Goal: Communication & Community: Answer question/provide support

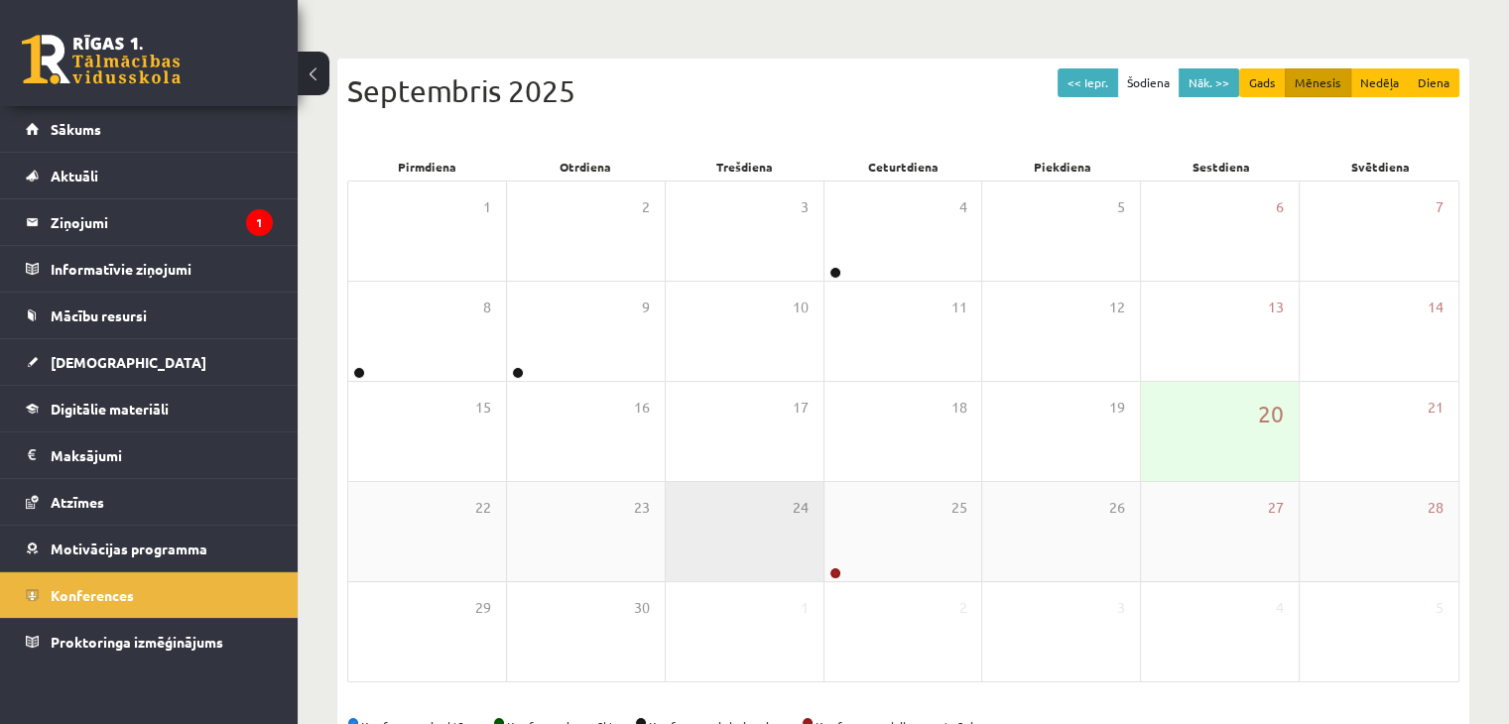
scroll to position [222, 0]
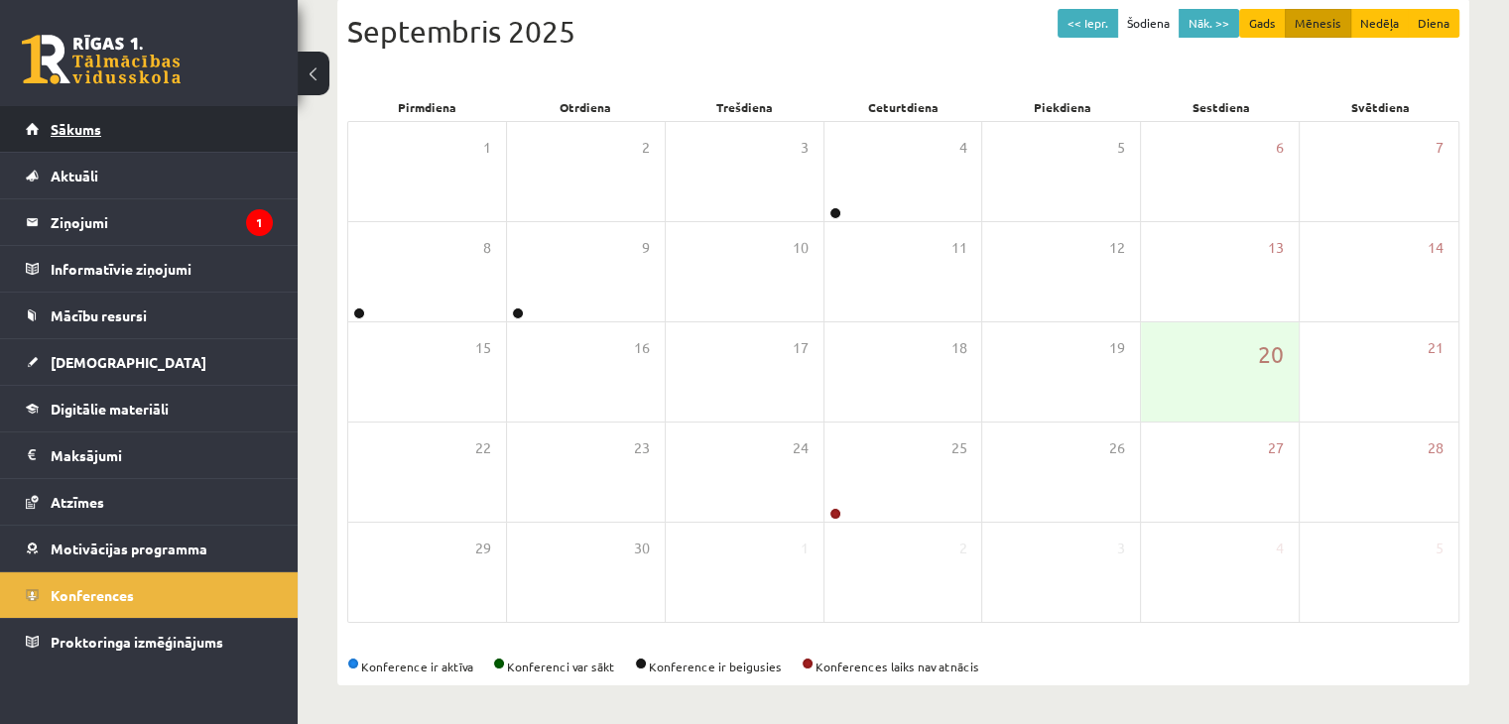
click at [48, 120] on link "Sākums" at bounding box center [149, 129] width 247 height 46
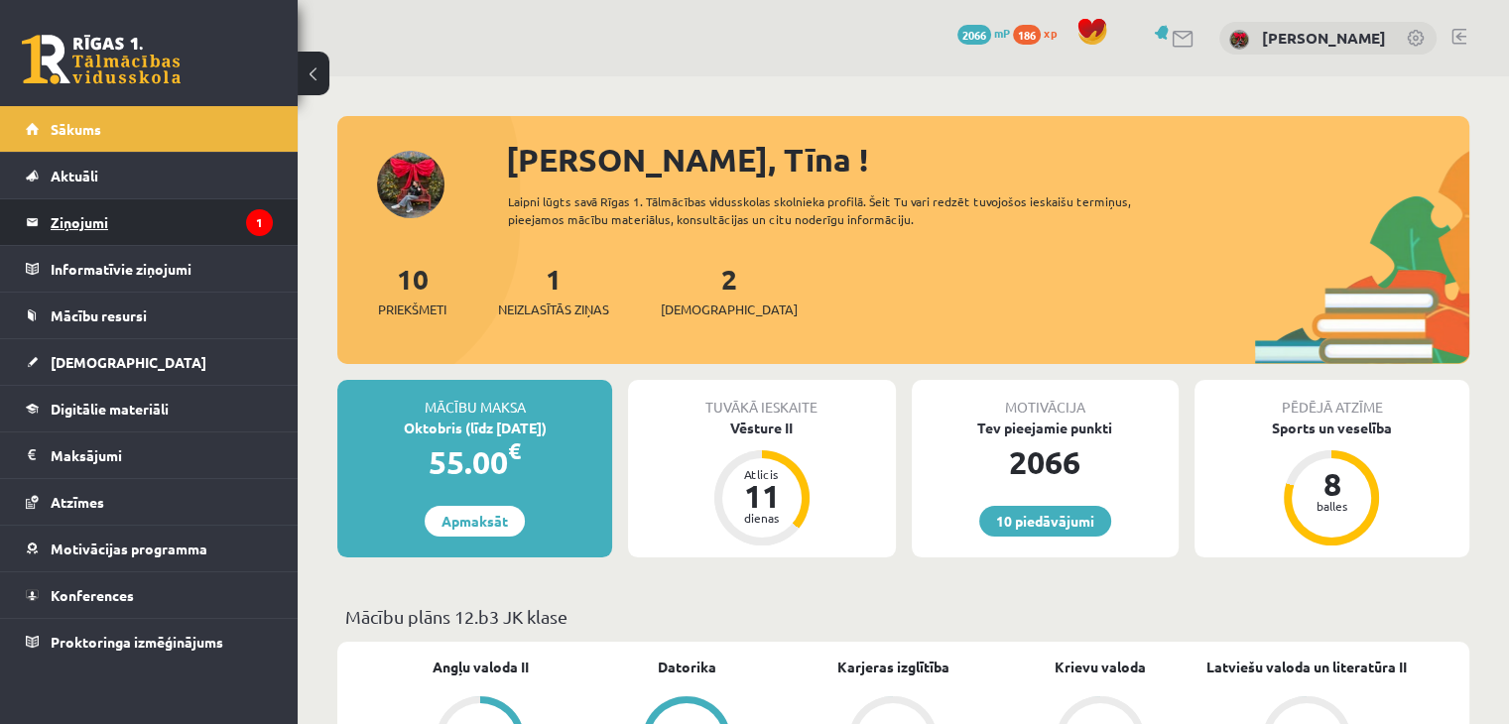
click at [74, 225] on legend "Ziņojumi 1" at bounding box center [162, 222] width 222 height 46
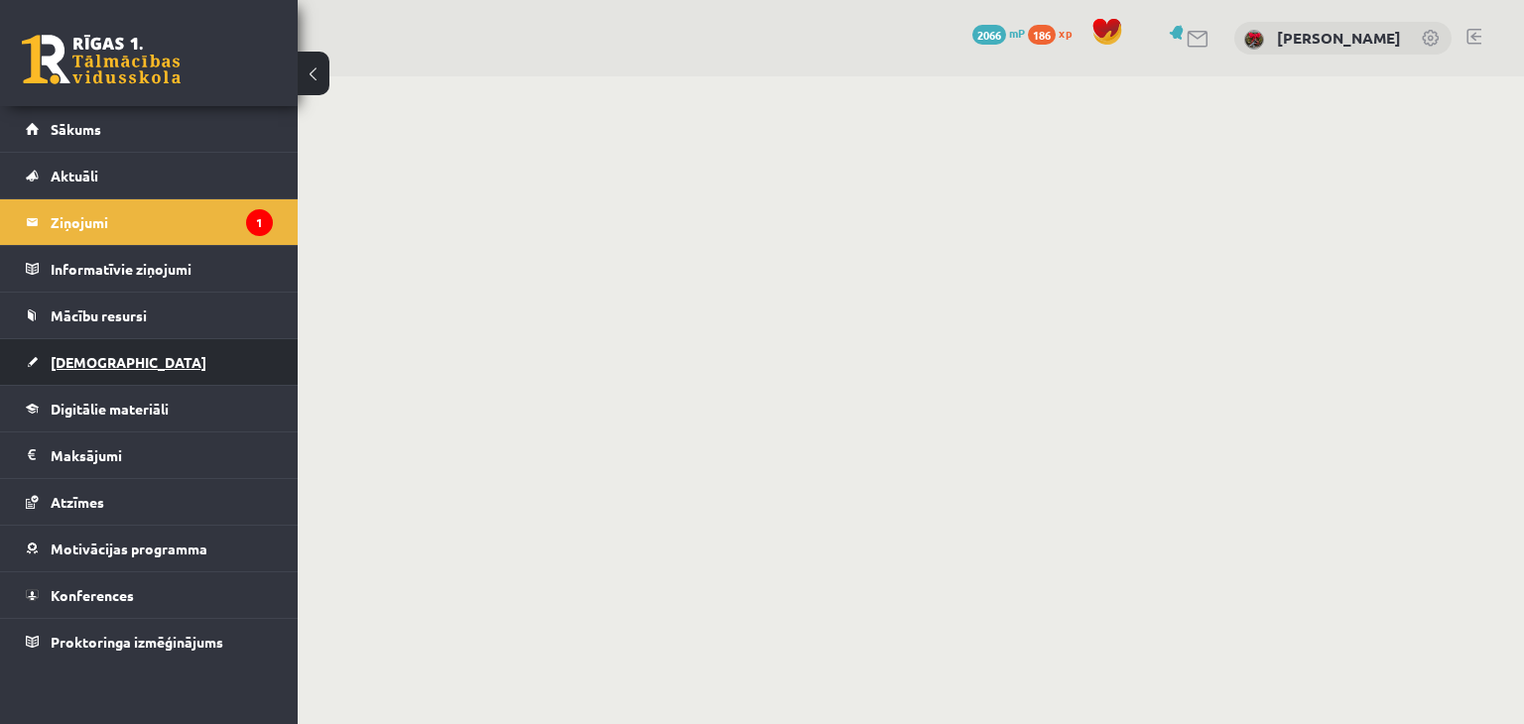
click at [80, 361] on span "[DEMOGRAPHIC_DATA]" at bounding box center [129, 362] width 156 height 18
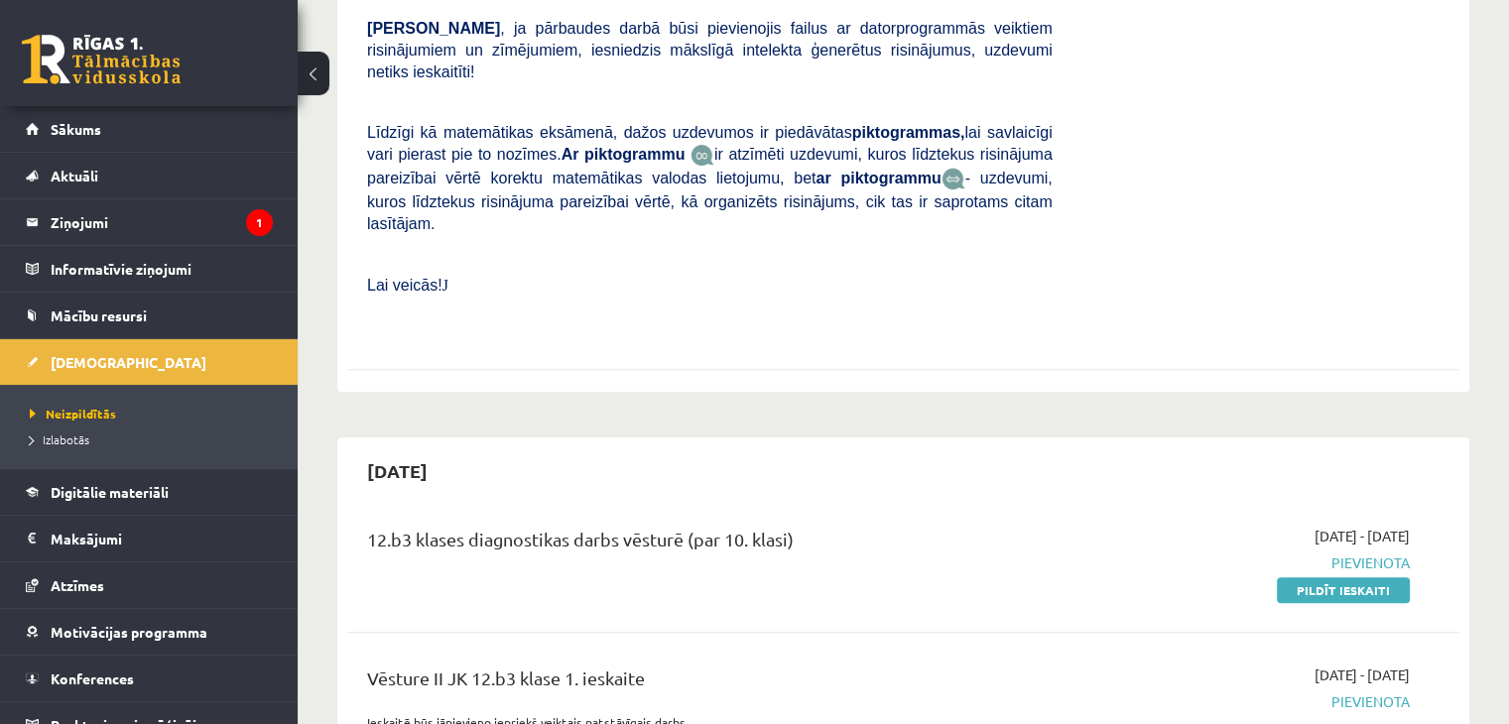
scroll to position [992, 0]
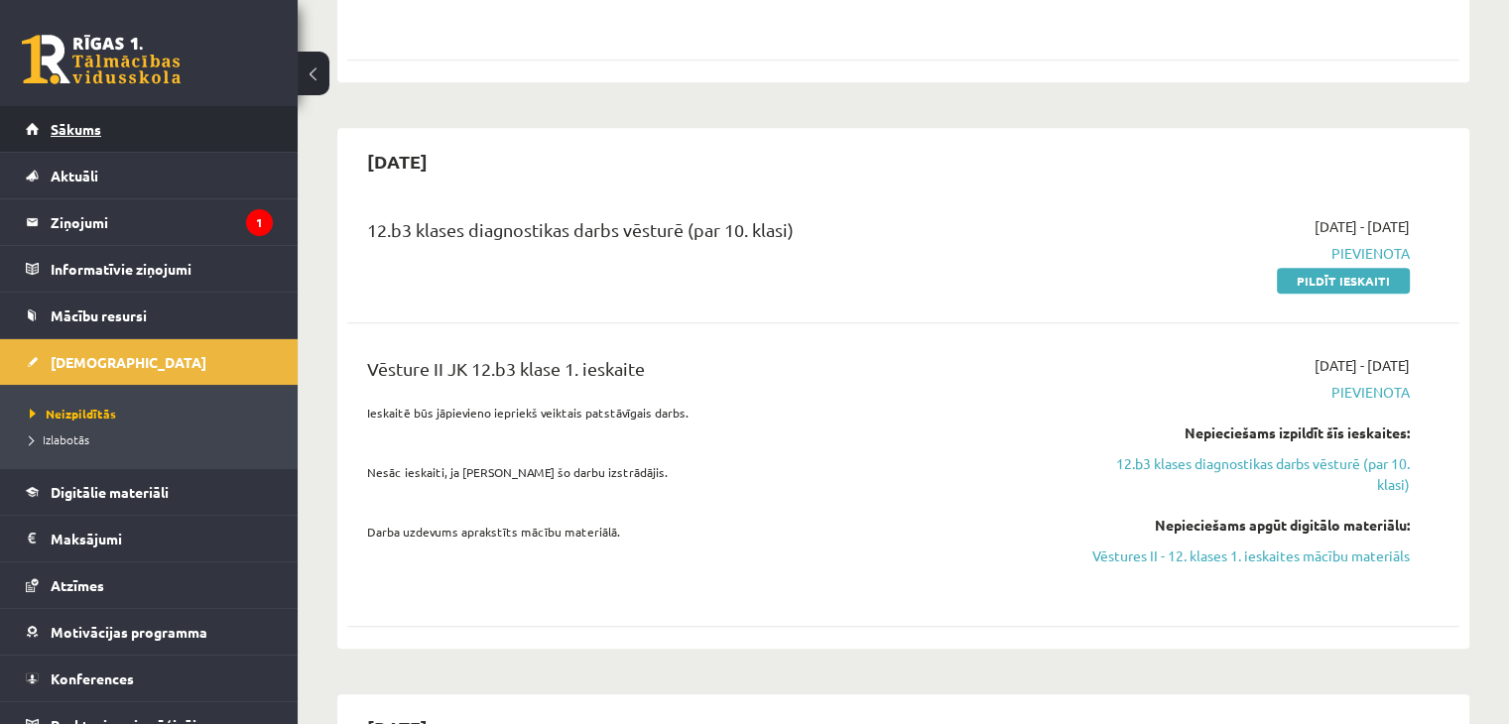
click at [82, 133] on span "Sākums" at bounding box center [76, 129] width 51 height 18
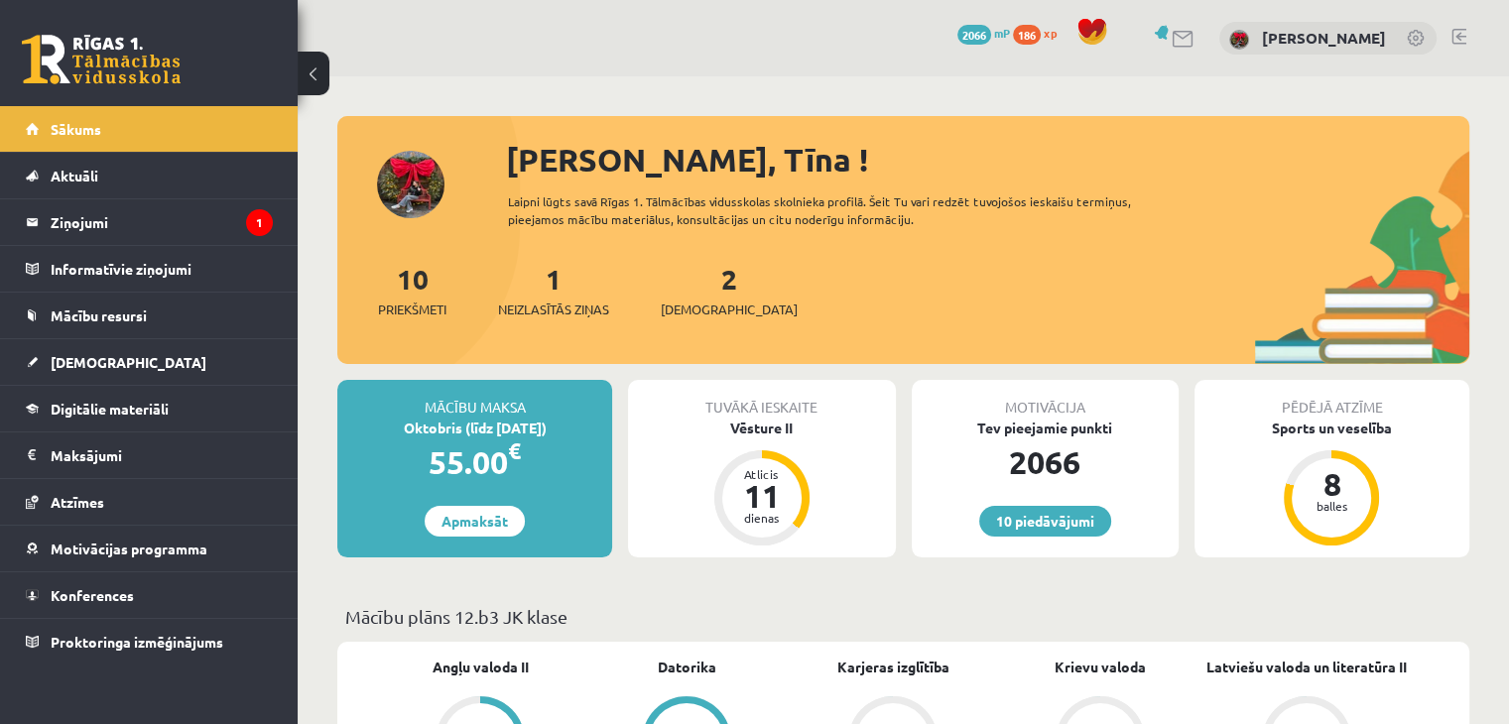
click at [85, 227] on legend "Ziņojumi 1" at bounding box center [162, 222] width 222 height 46
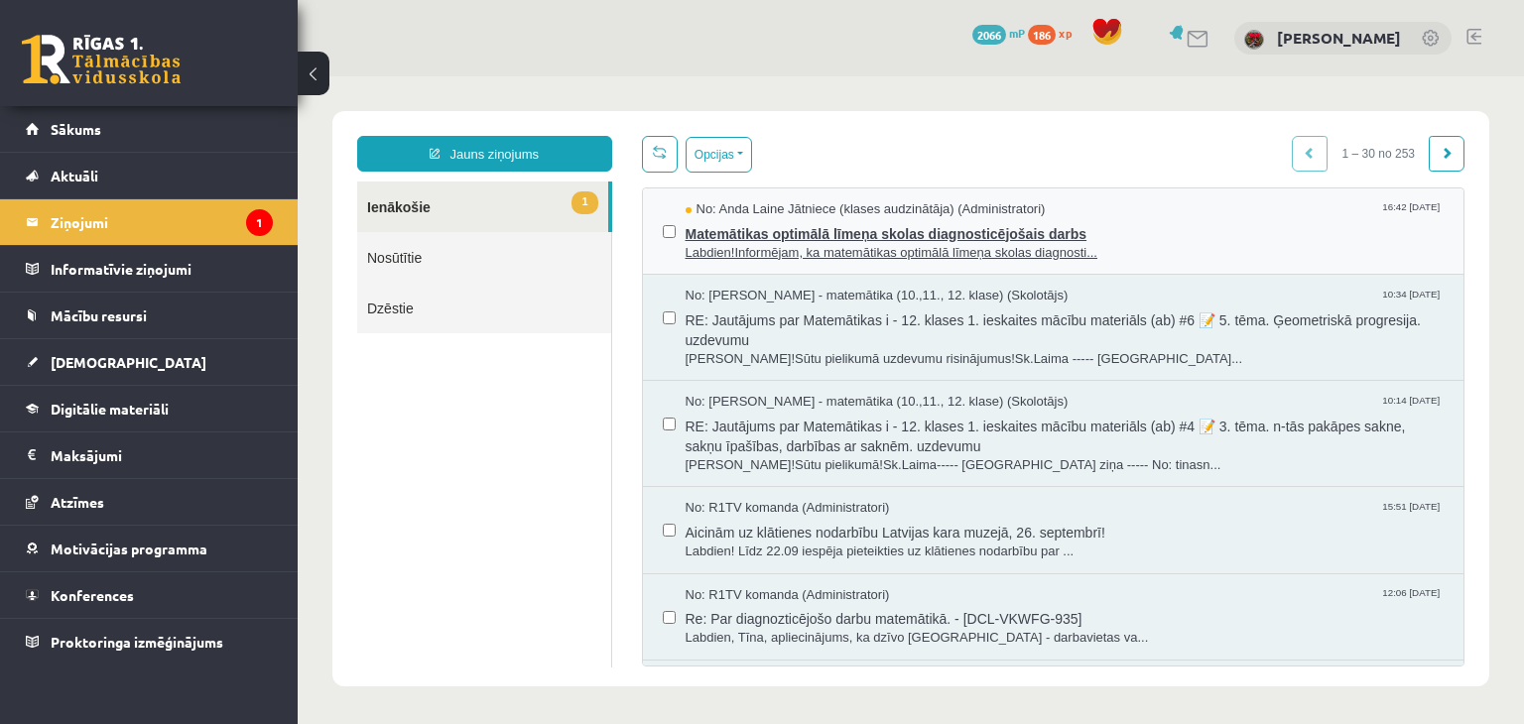
click at [719, 246] on span "Labdien!Informējam, ka matemātikas optimālā līmeņa skolas diagnosti..." at bounding box center [1065, 253] width 759 height 19
